Goal: Transaction & Acquisition: Purchase product/service

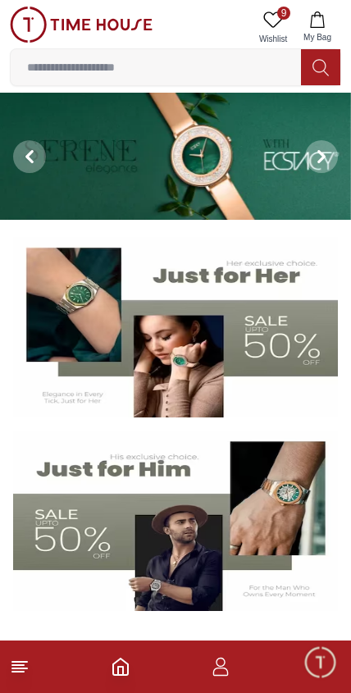
click at [323, 661] on span "Minimize live chat window" at bounding box center [320, 662] width 48 height 48
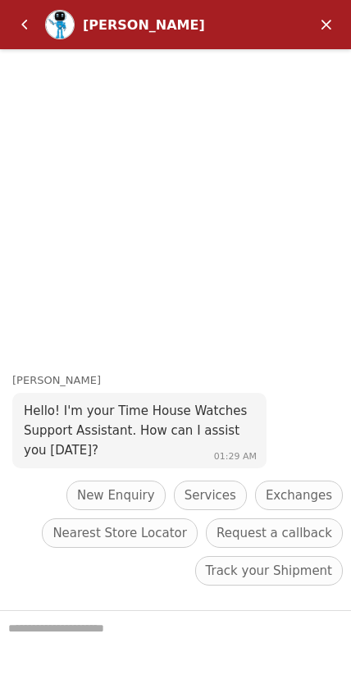
click at [9, 25] on em "Back" at bounding box center [24, 24] width 33 height 33
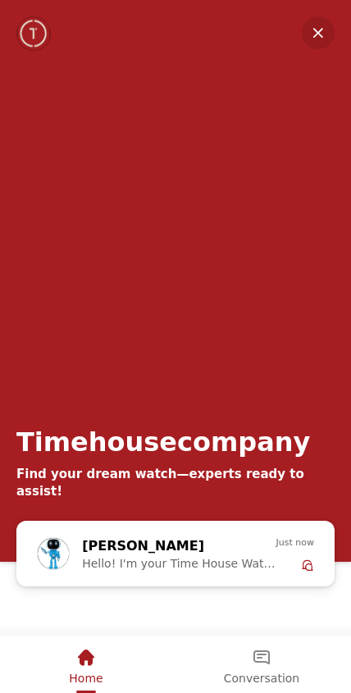
click at [321, 20] on em "Minimize" at bounding box center [318, 32] width 33 height 33
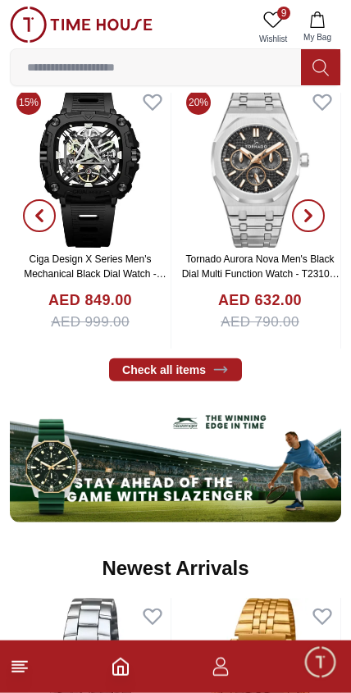
scroll to position [664, 0]
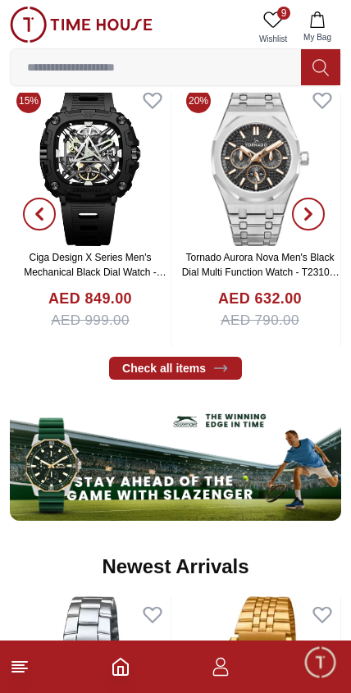
click at [20, 660] on icon at bounding box center [20, 667] width 20 height 20
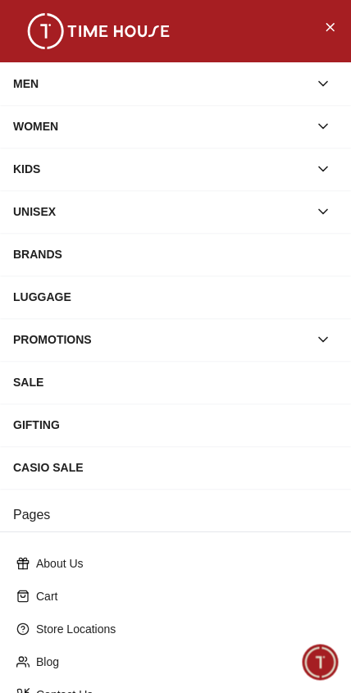
click at [108, 363] on div "SALE" at bounding box center [175, 382] width 351 height 43
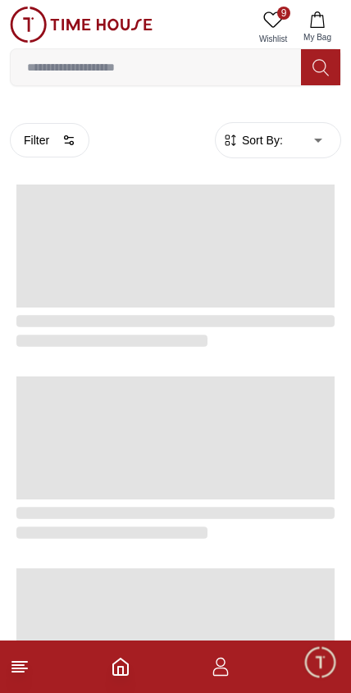
click at [11, 673] on icon at bounding box center [20, 667] width 20 height 20
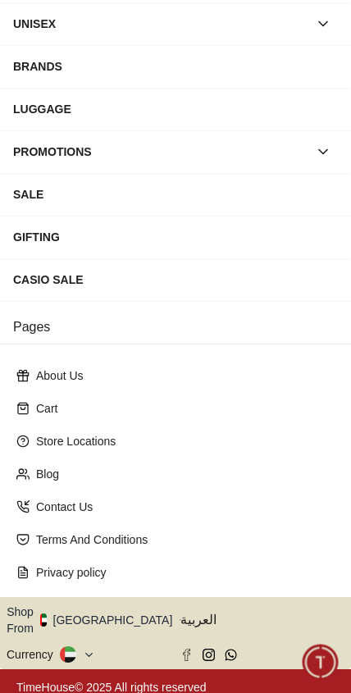
scroll to position [187, 0]
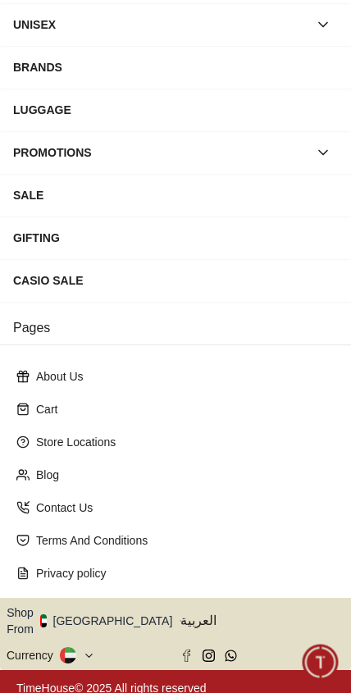
click at [119, 615] on button "Shop From [GEOGRAPHIC_DATA]" at bounding box center [96, 621] width 178 height 33
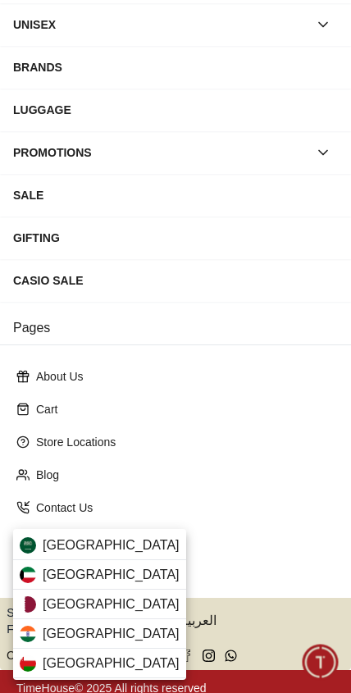
click at [133, 541] on div "[GEOGRAPHIC_DATA]" at bounding box center [99, 546] width 173 height 30
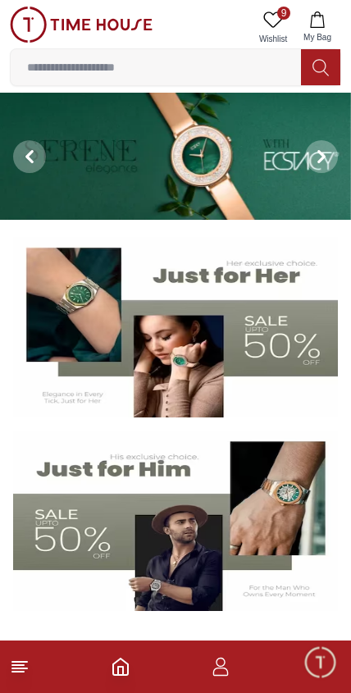
click at [21, 666] on line at bounding box center [17, 666] width 11 height 0
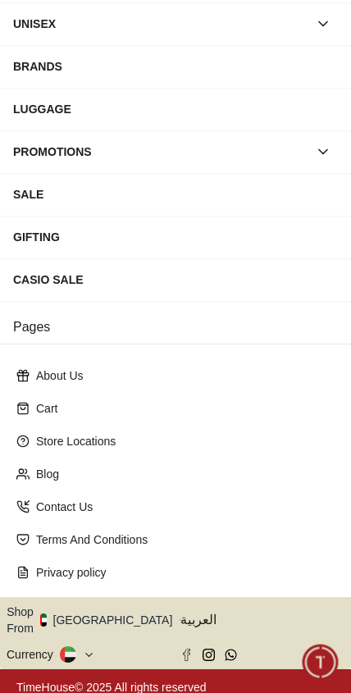
scroll to position [187, 0]
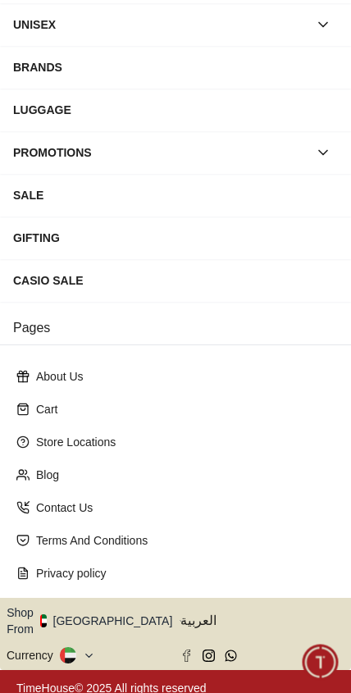
click at [179, 615] on icon "button" at bounding box center [182, 621] width 6 height 12
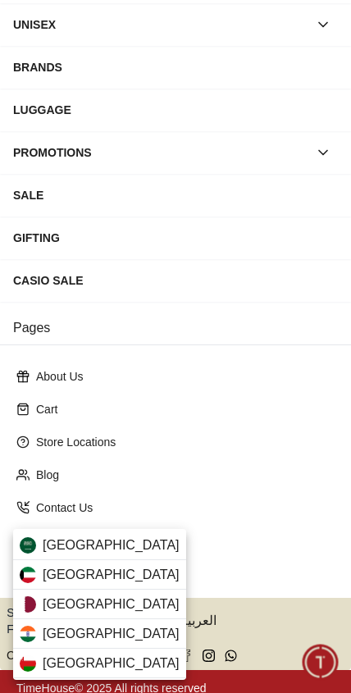
click at [57, 543] on span "[GEOGRAPHIC_DATA]" at bounding box center [111, 546] width 137 height 20
